Goal: Navigation & Orientation: Find specific page/section

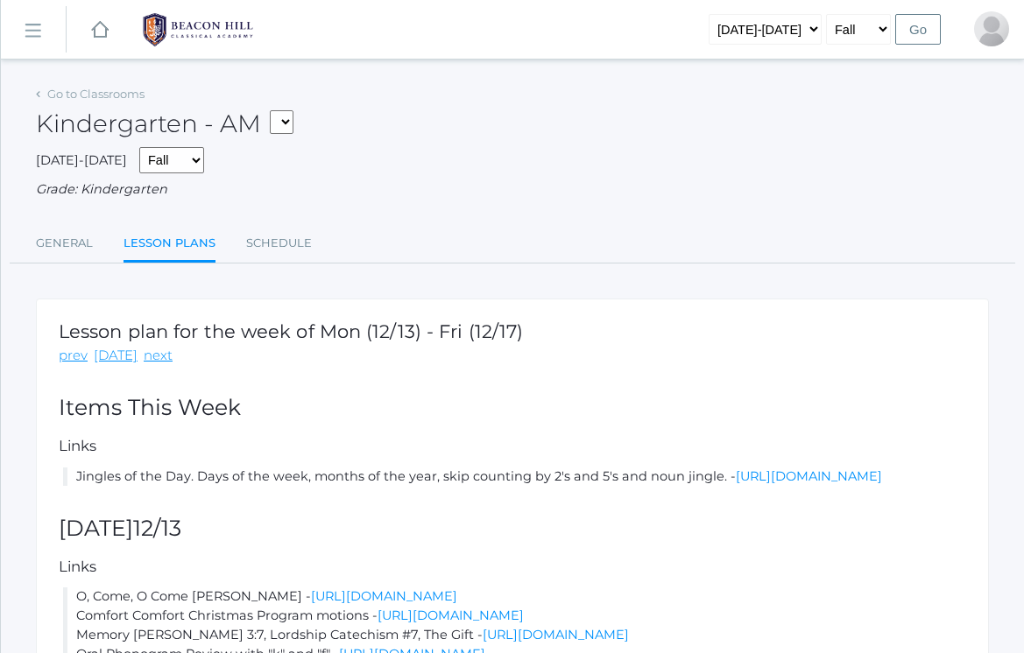
click at [66, 101] on div "Go to Classrooms" at bounding box center [90, 95] width 109 height 18
click at [67, 90] on link "Go to Classrooms" at bounding box center [95, 94] width 97 height 14
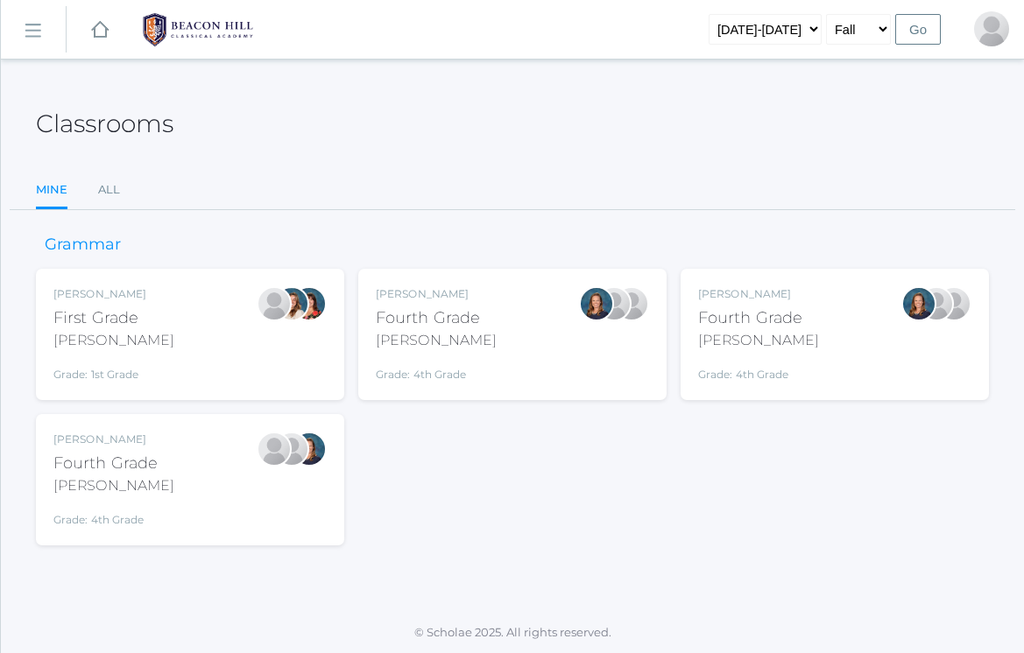
click at [487, 339] on div "Ellie Bradley Fourth Grade Bradley Grade: 4th Grade 04LA" at bounding box center [512, 334] width 273 height 96
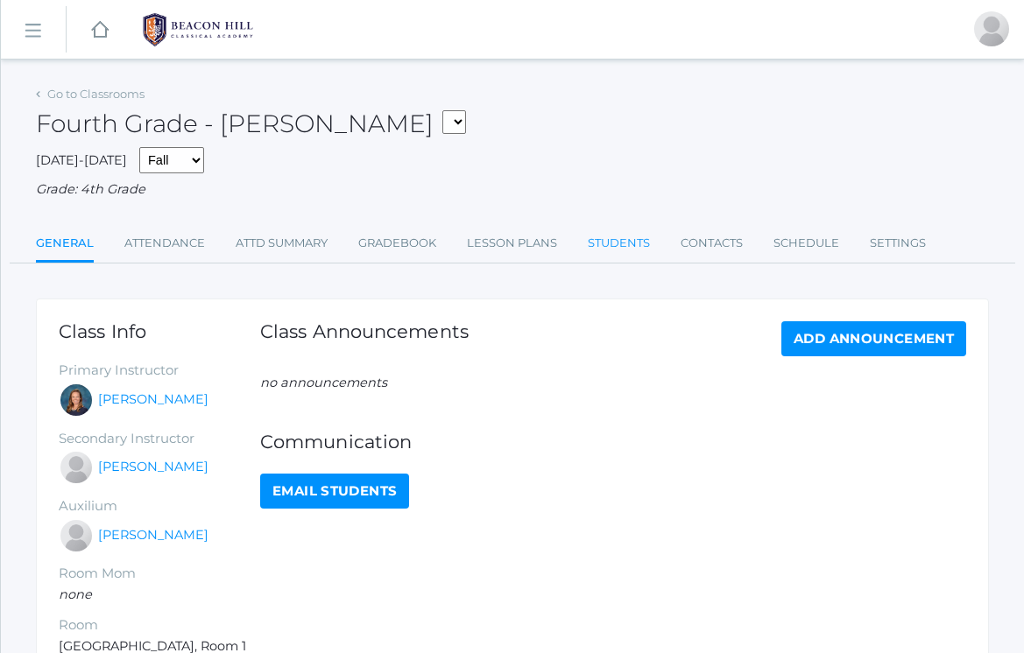
click at [614, 243] on link "Students" at bounding box center [619, 243] width 62 height 35
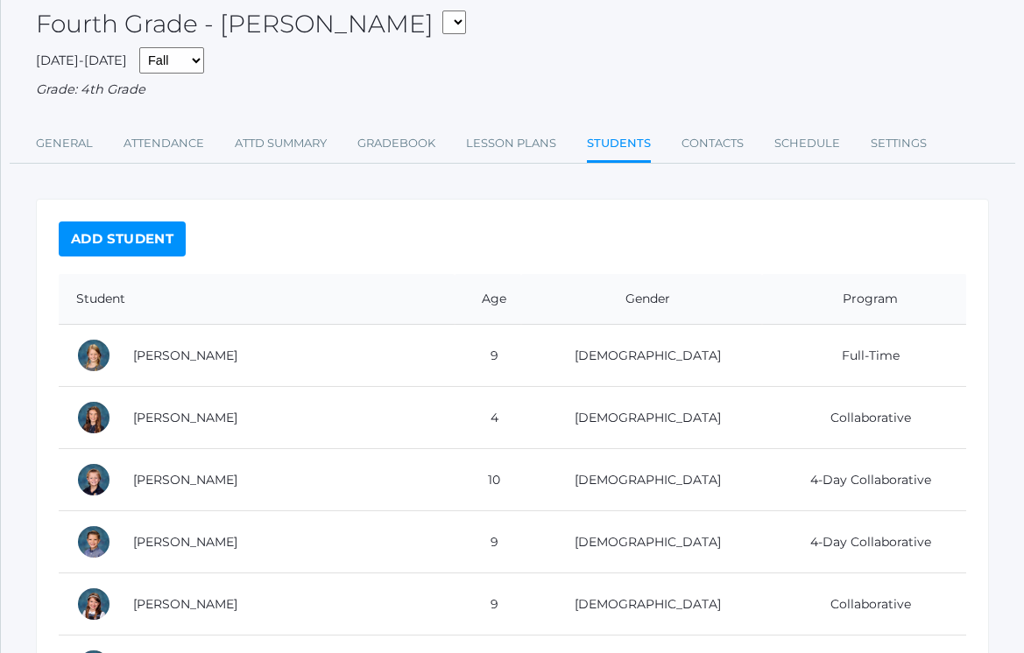
scroll to position [68, 0]
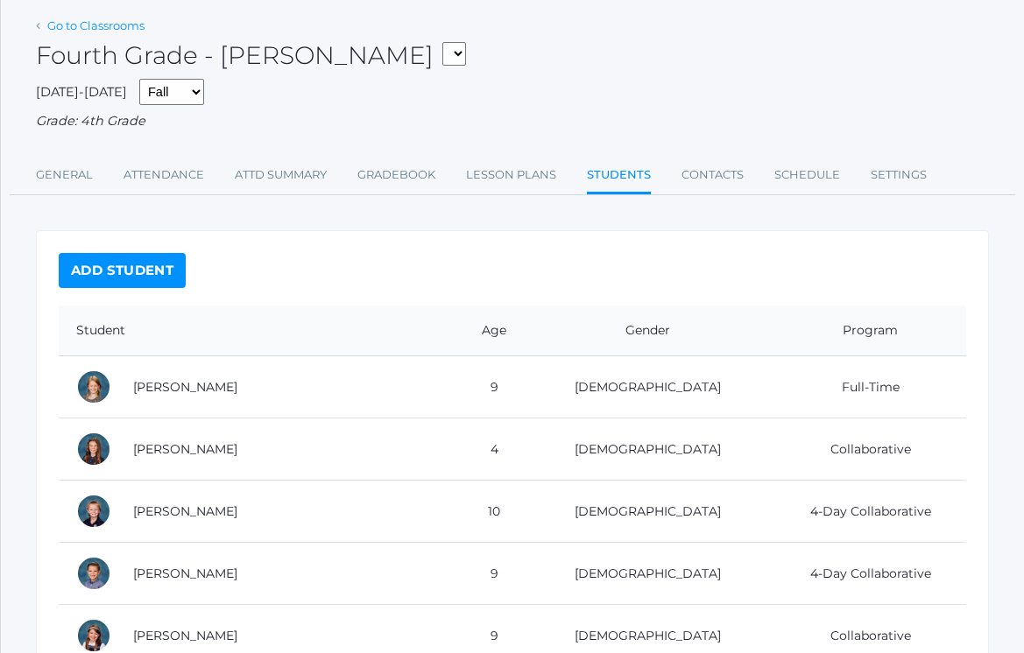
click at [59, 25] on link "Go to Classrooms" at bounding box center [95, 25] width 97 height 14
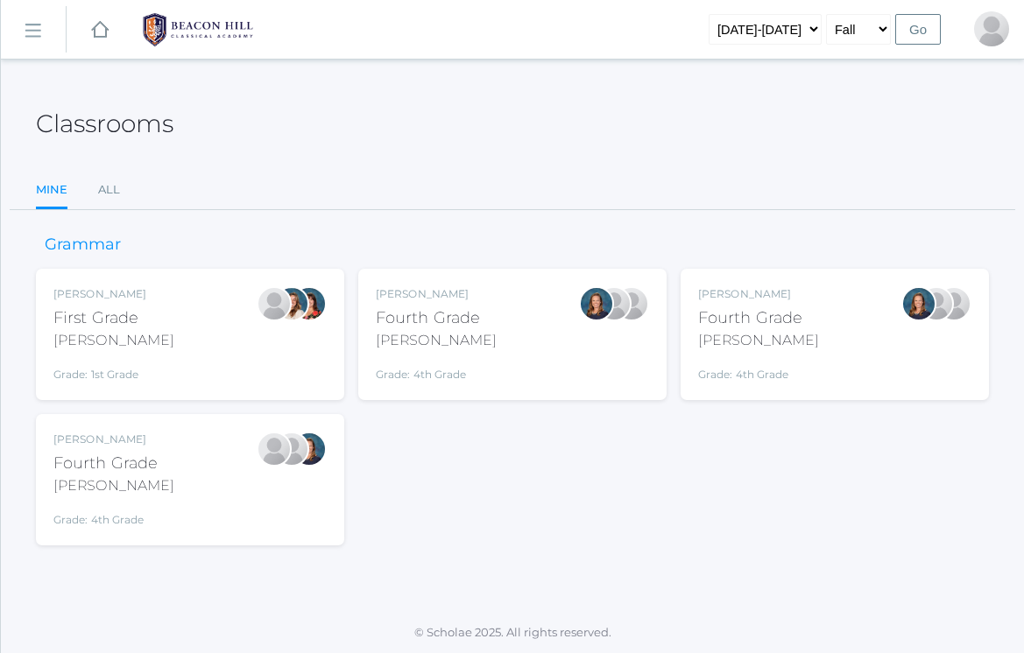
click at [186, 451] on div "Lydia Chaffin Fourth Grade Chaffin Grade: 4th Grade 04LA" at bounding box center [189, 480] width 273 height 96
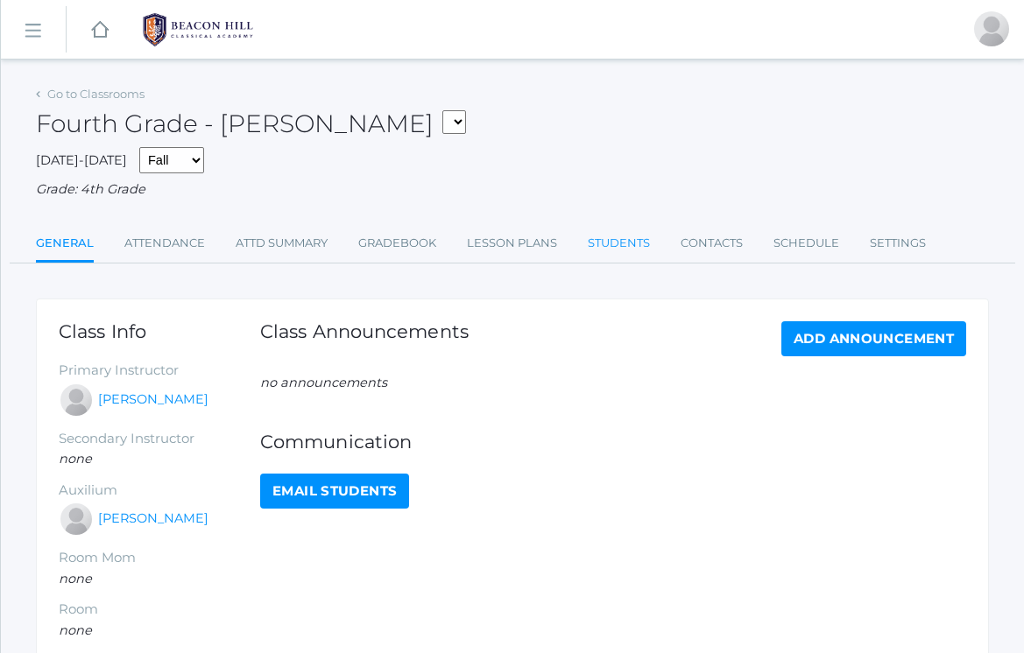
click at [639, 236] on link "Students" at bounding box center [619, 243] width 62 height 35
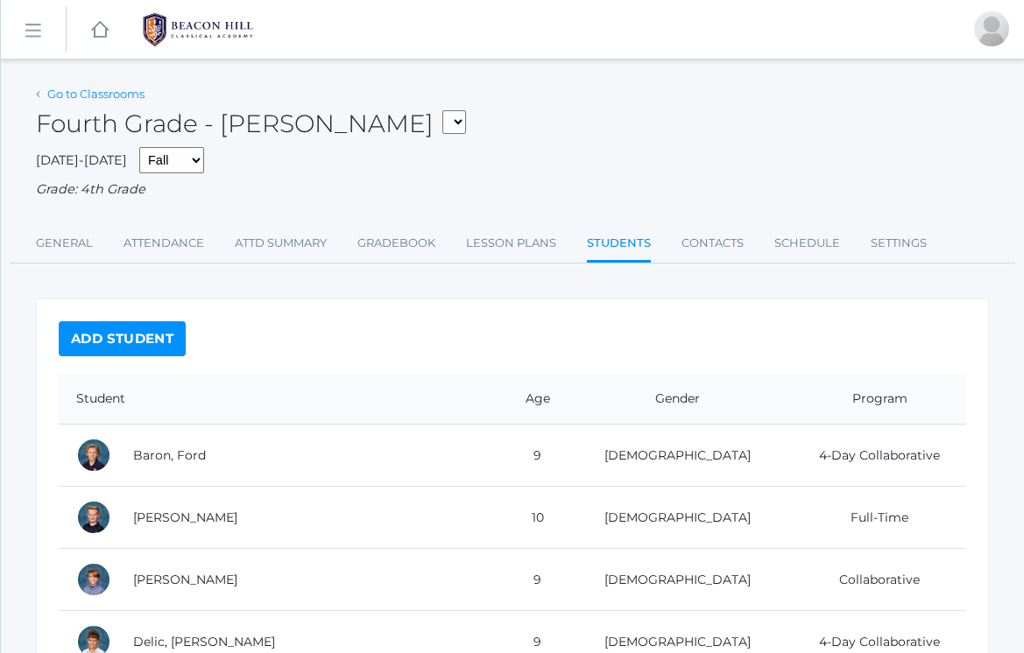
click at [130, 100] on link "Go to Classrooms" at bounding box center [95, 94] width 97 height 14
